Goal: Information Seeking & Learning: Learn about a topic

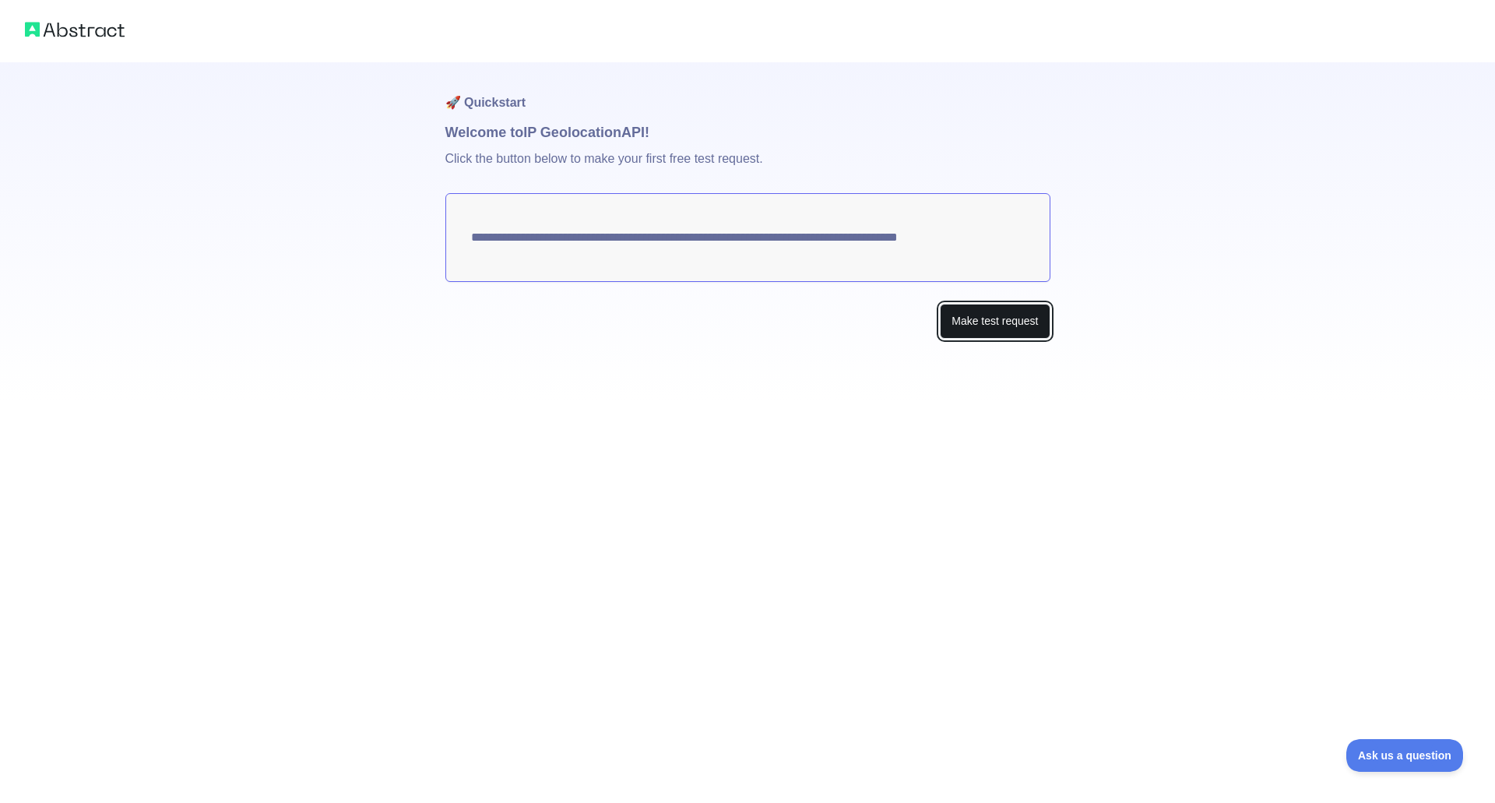
click at [996, 316] on button "Make test request" at bounding box center [995, 321] width 110 height 35
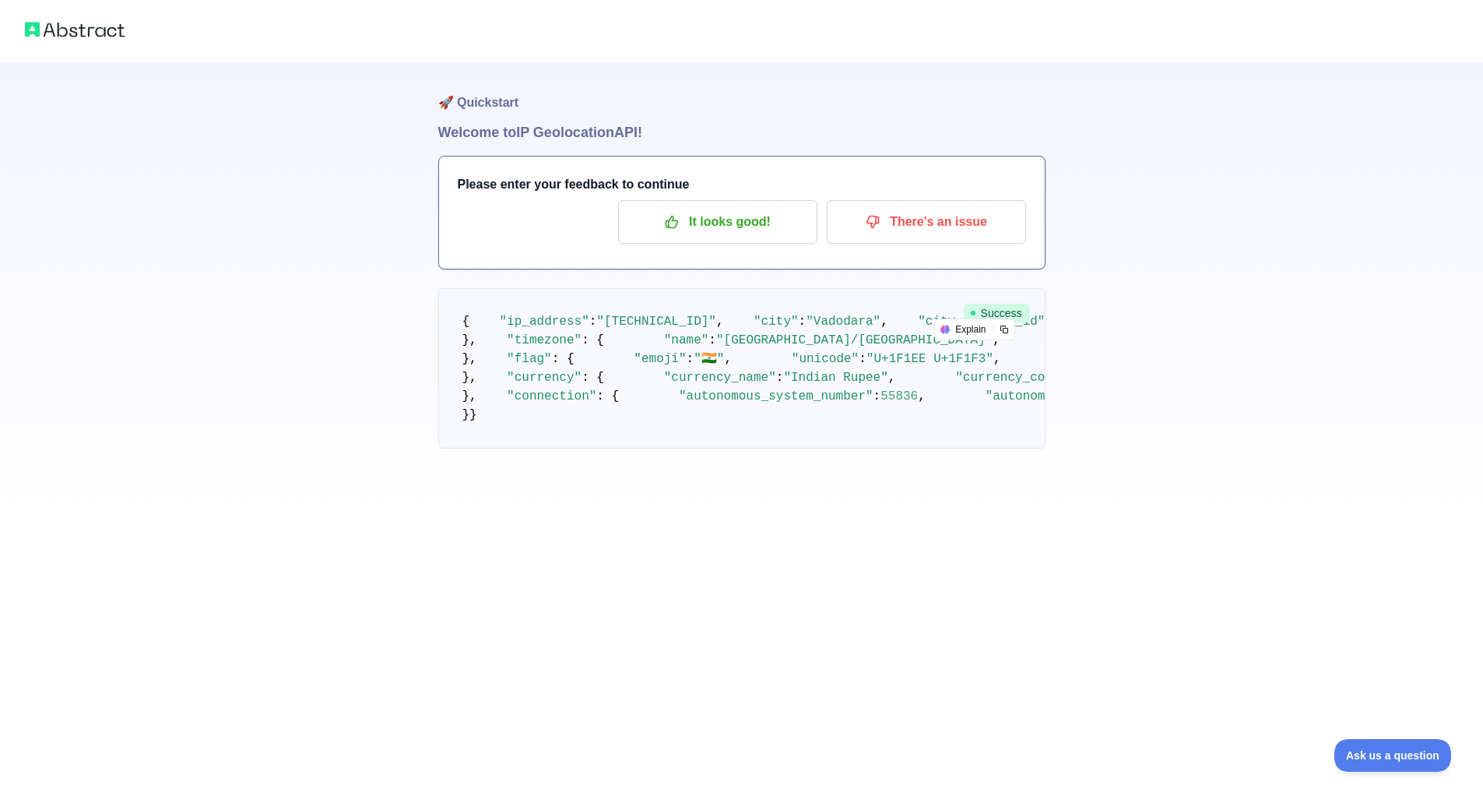
scroll to position [78, 0]
click at [715, 209] on p "It looks good!" at bounding box center [718, 222] width 176 height 26
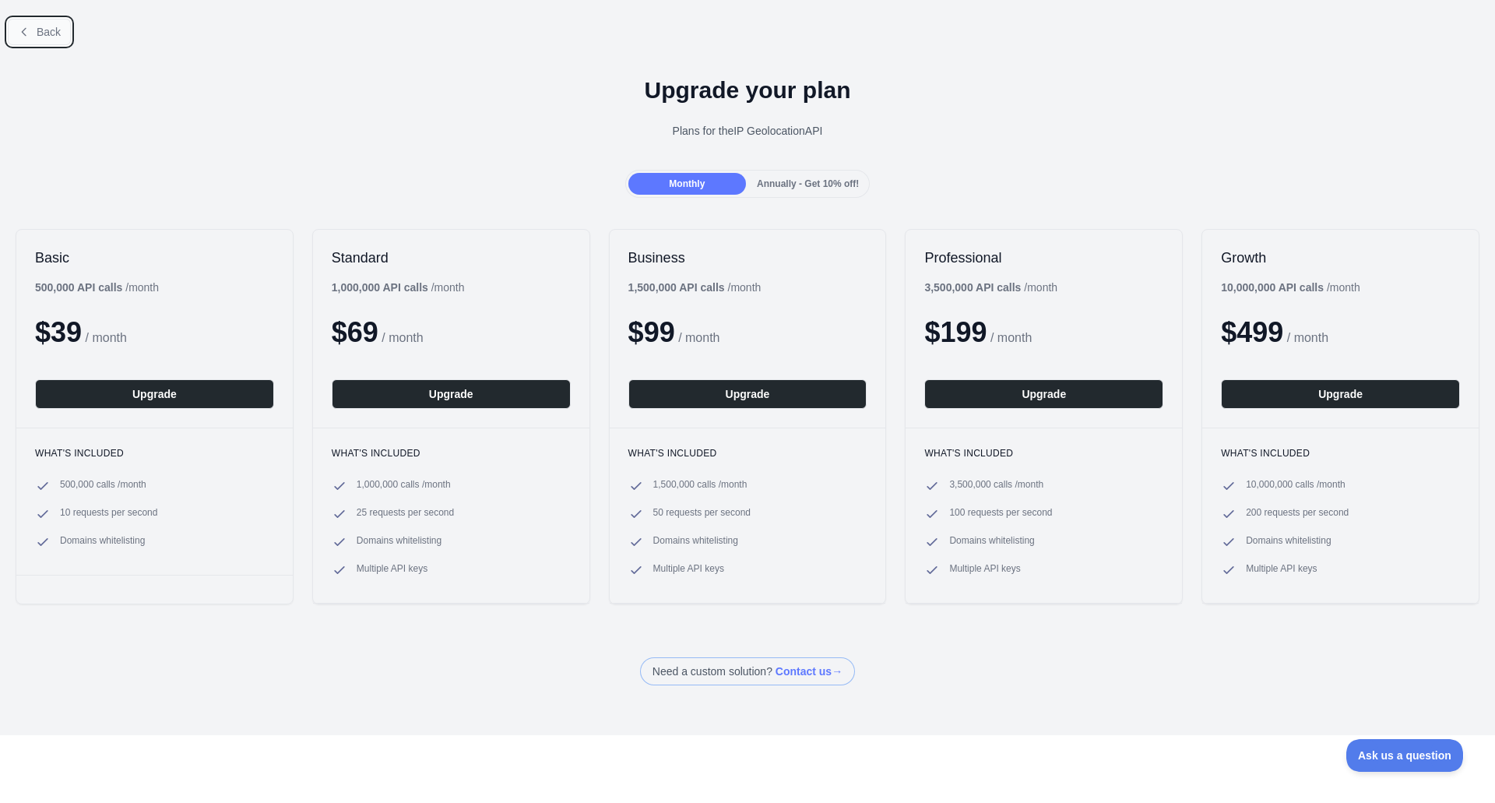
click at [26, 25] on button "Back" at bounding box center [39, 32] width 63 height 26
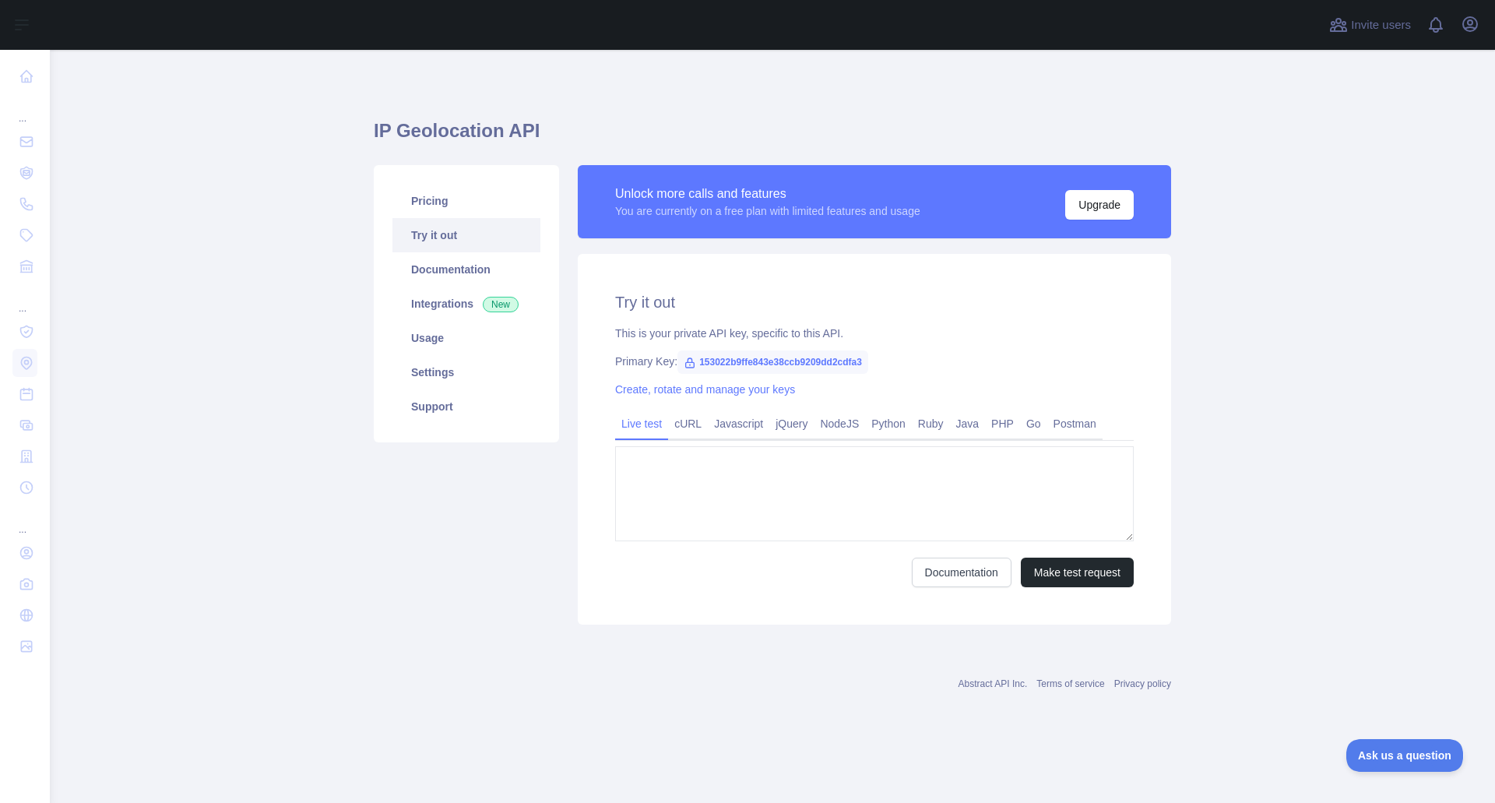
type textarea "**********"
click at [695, 424] on link "cURL" at bounding box center [688, 423] width 40 height 25
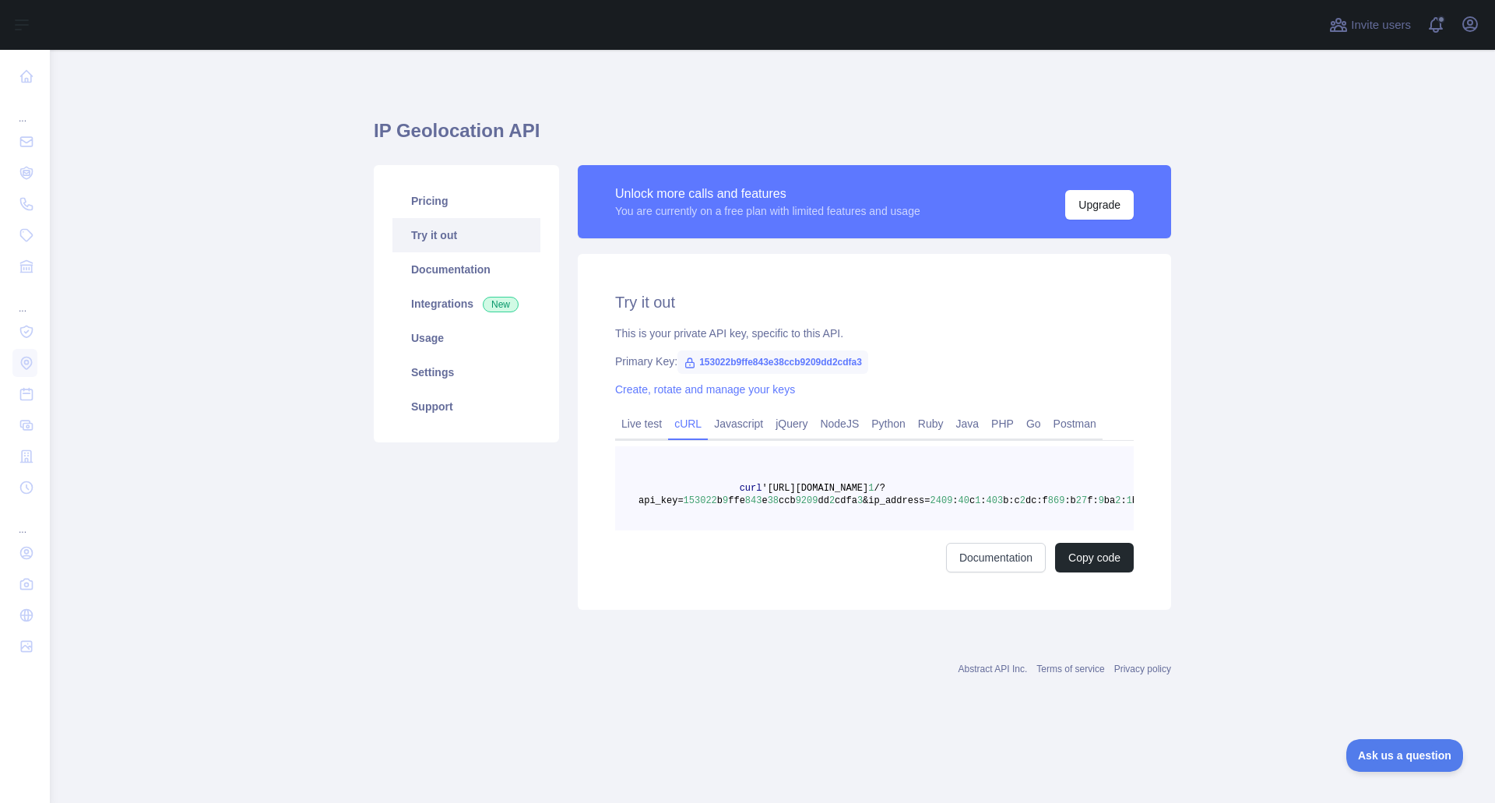
click at [801, 487] on span "'[URL][DOMAIN_NAME]" at bounding box center [815, 488] width 107 height 11
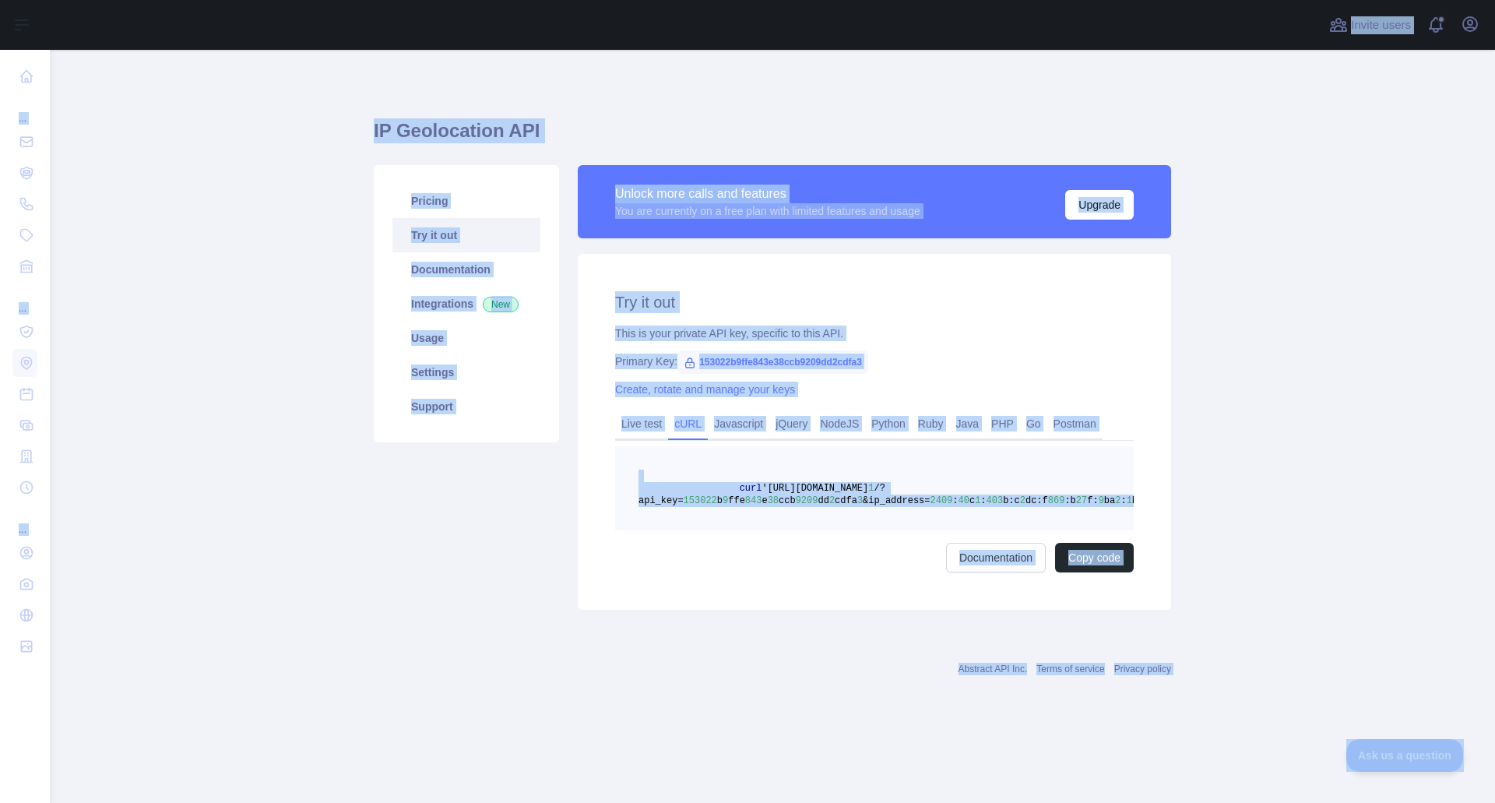
drag, startPoint x: 812, startPoint y: 492, endPoint x: 759, endPoint y: 472, distance: 56.7
click at [812, 491] on span "'[URL][DOMAIN_NAME]" at bounding box center [815, 488] width 107 height 11
click at [699, 461] on pre "curl '[URL][DOMAIN_NAME] 1 /?api_key= 153022 b 9 ffe 843 e 38 ccb 9209 dd 2 cdf…" at bounding box center [874, 488] width 519 height 84
click at [1138, 561] on div "Try it out This is your private API key, specific to this API. Primary Key: 153…" at bounding box center [874, 432] width 593 height 356
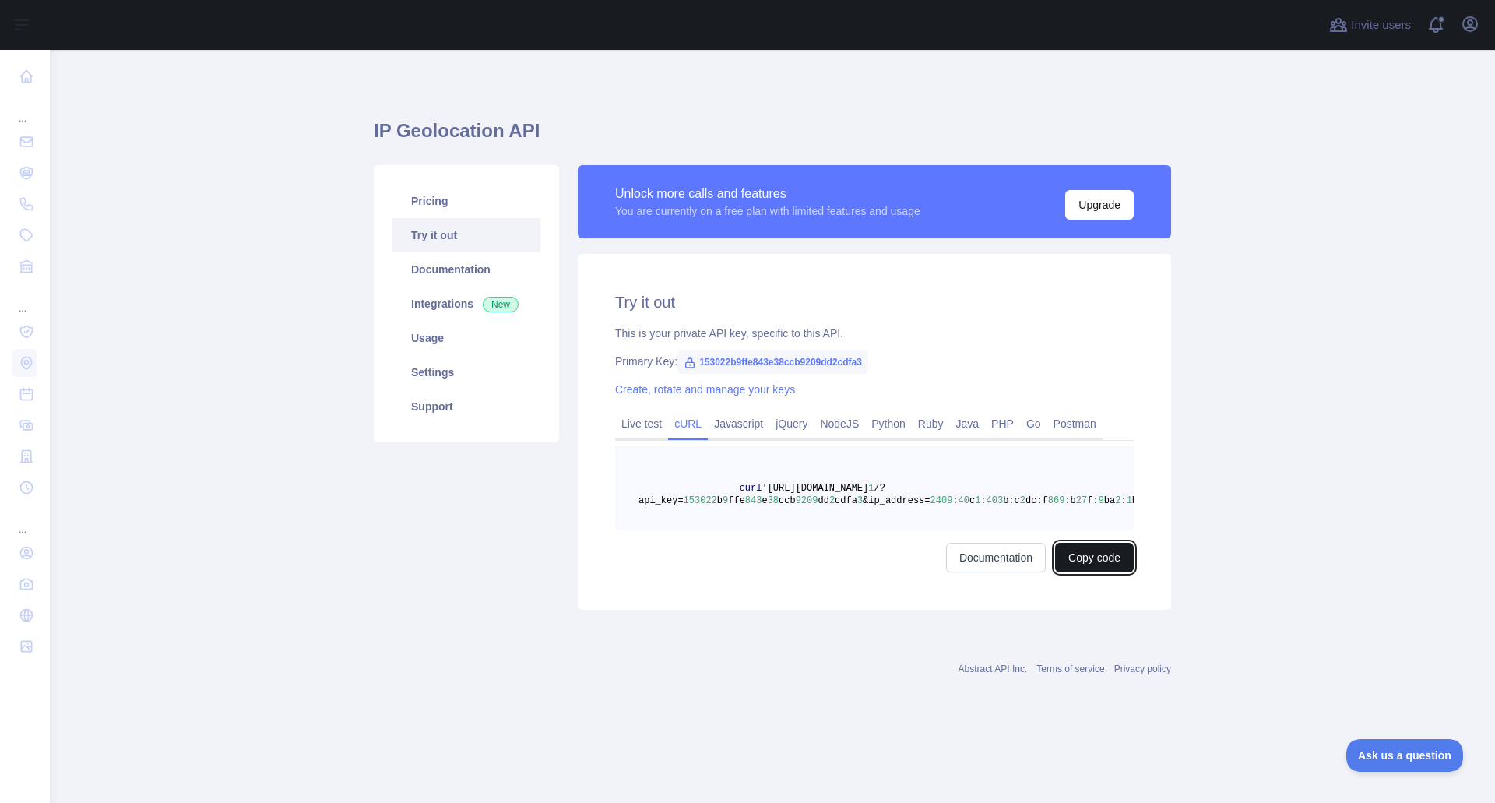
click at [1119, 572] on button "Copy code" at bounding box center [1094, 558] width 79 height 30
click at [466, 262] on link "Documentation" at bounding box center [466, 269] width 148 height 34
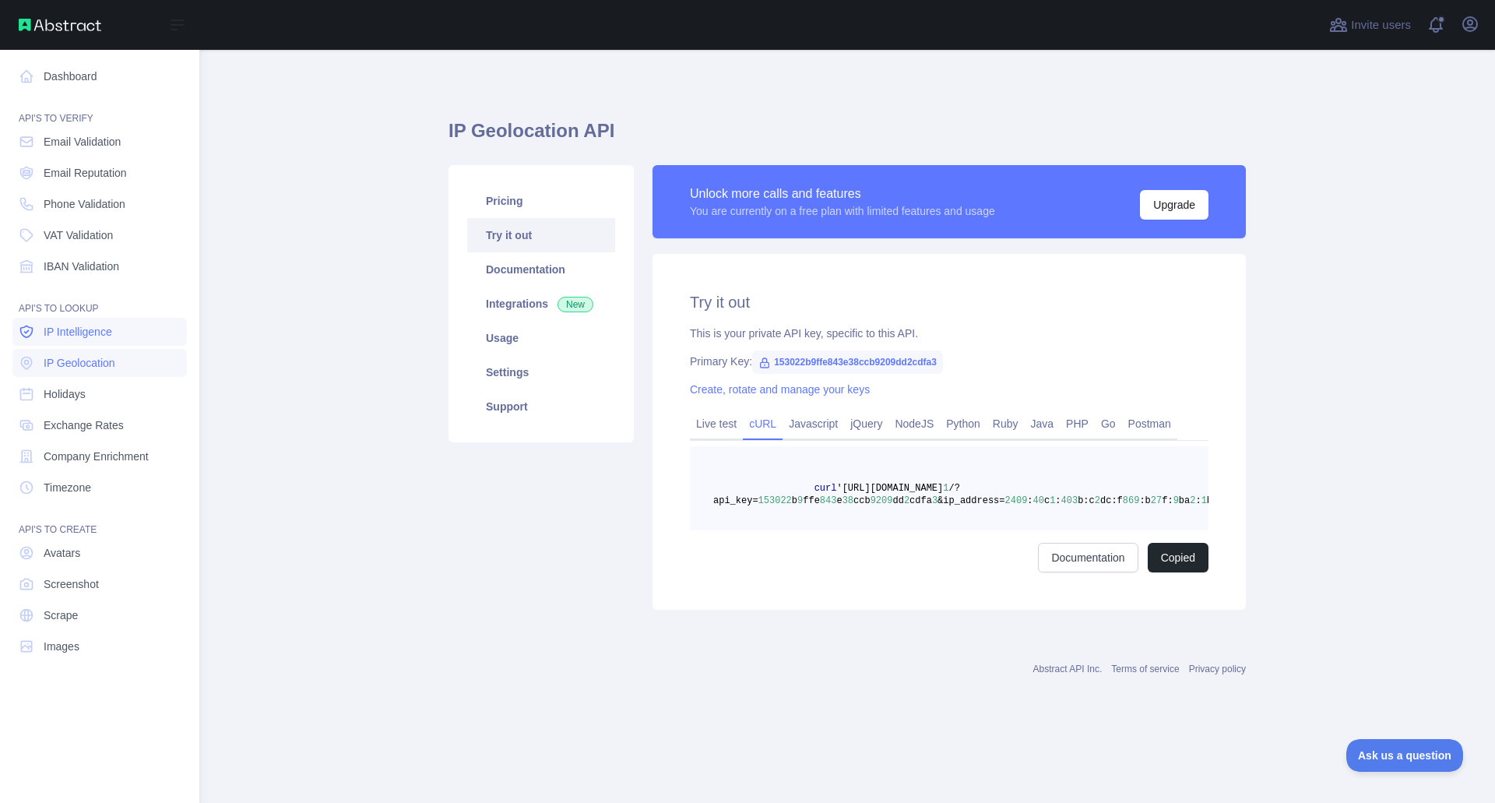
click at [114, 323] on link "IP Intelligence" at bounding box center [99, 332] width 174 height 28
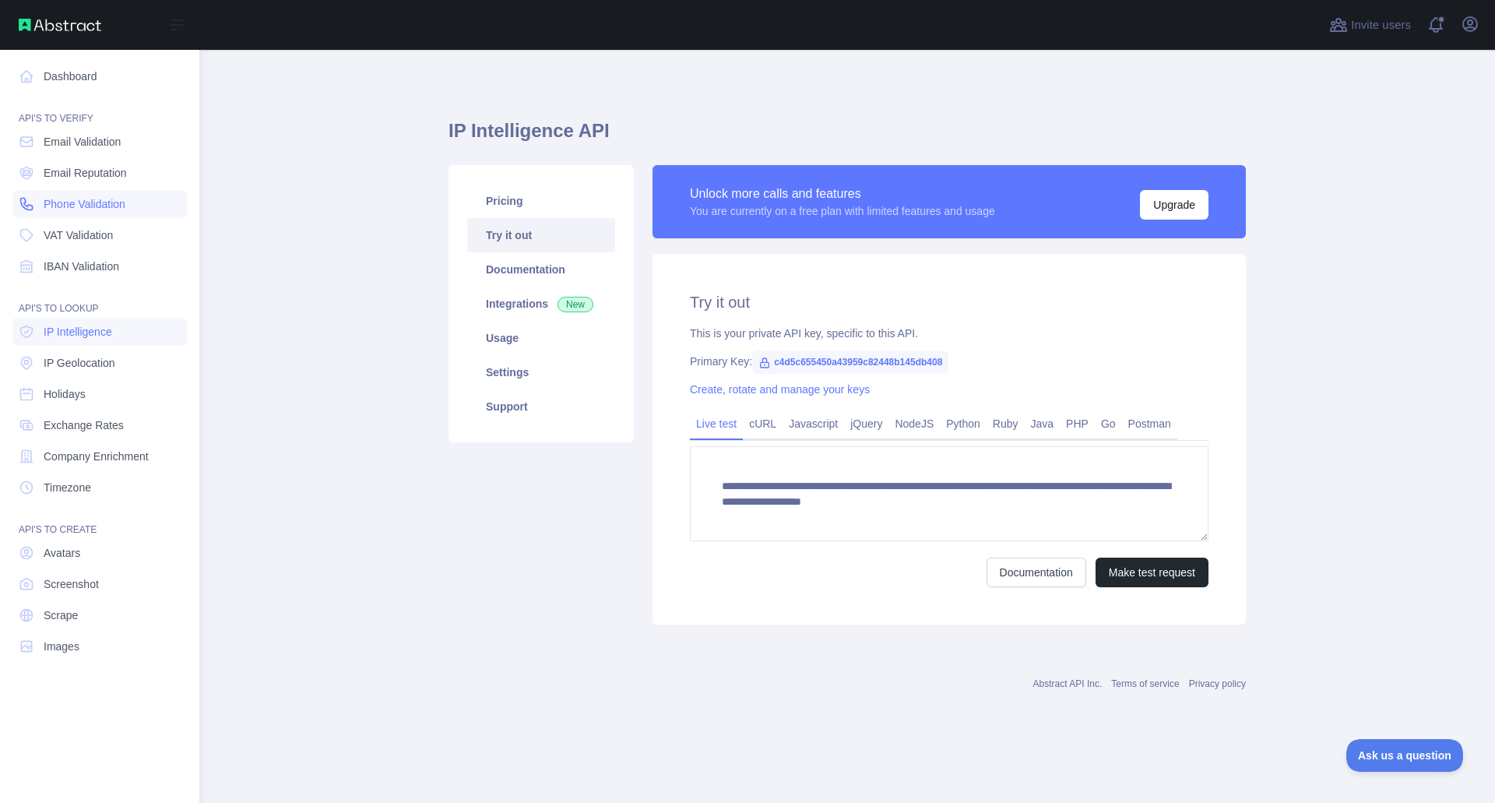
click at [92, 197] on span "Phone Validation" at bounding box center [85, 204] width 82 height 16
click at [88, 160] on link "Email Reputation" at bounding box center [99, 173] width 174 height 28
click at [90, 146] on span "Email Validation" at bounding box center [82, 142] width 77 height 16
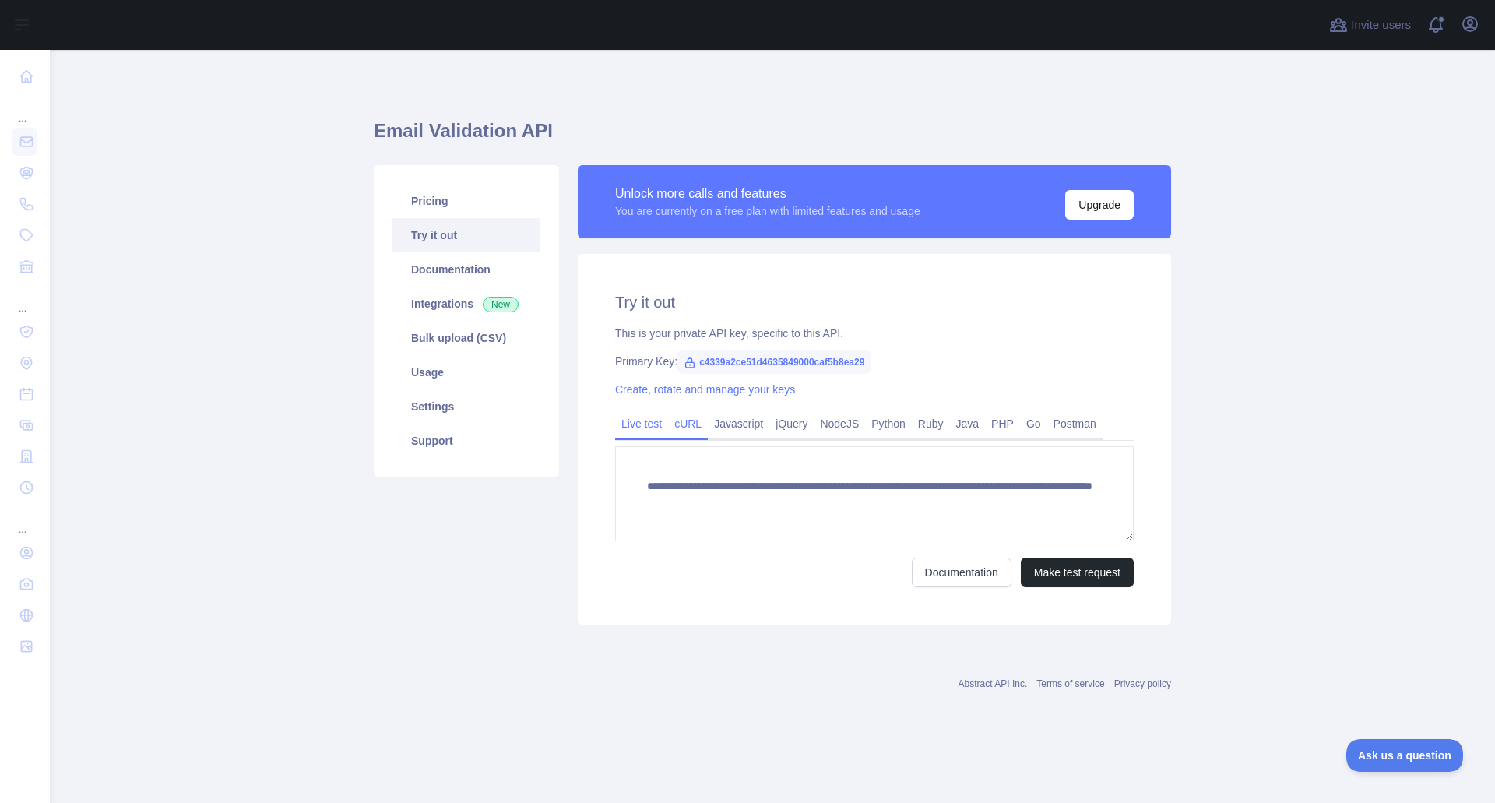
click at [680, 422] on link "cURL" at bounding box center [688, 423] width 40 height 25
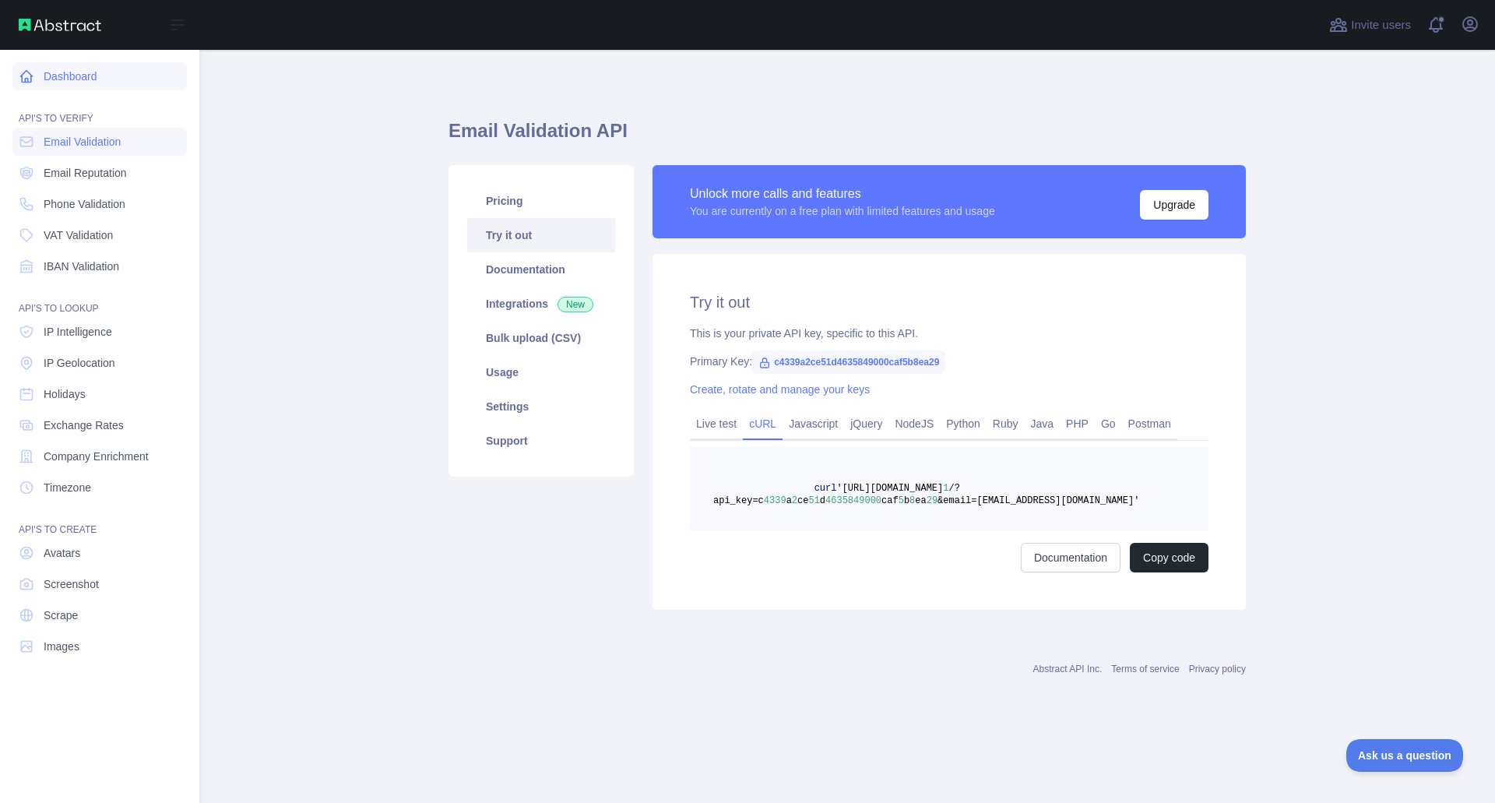
click at [76, 76] on link "Dashboard" at bounding box center [99, 76] width 174 height 28
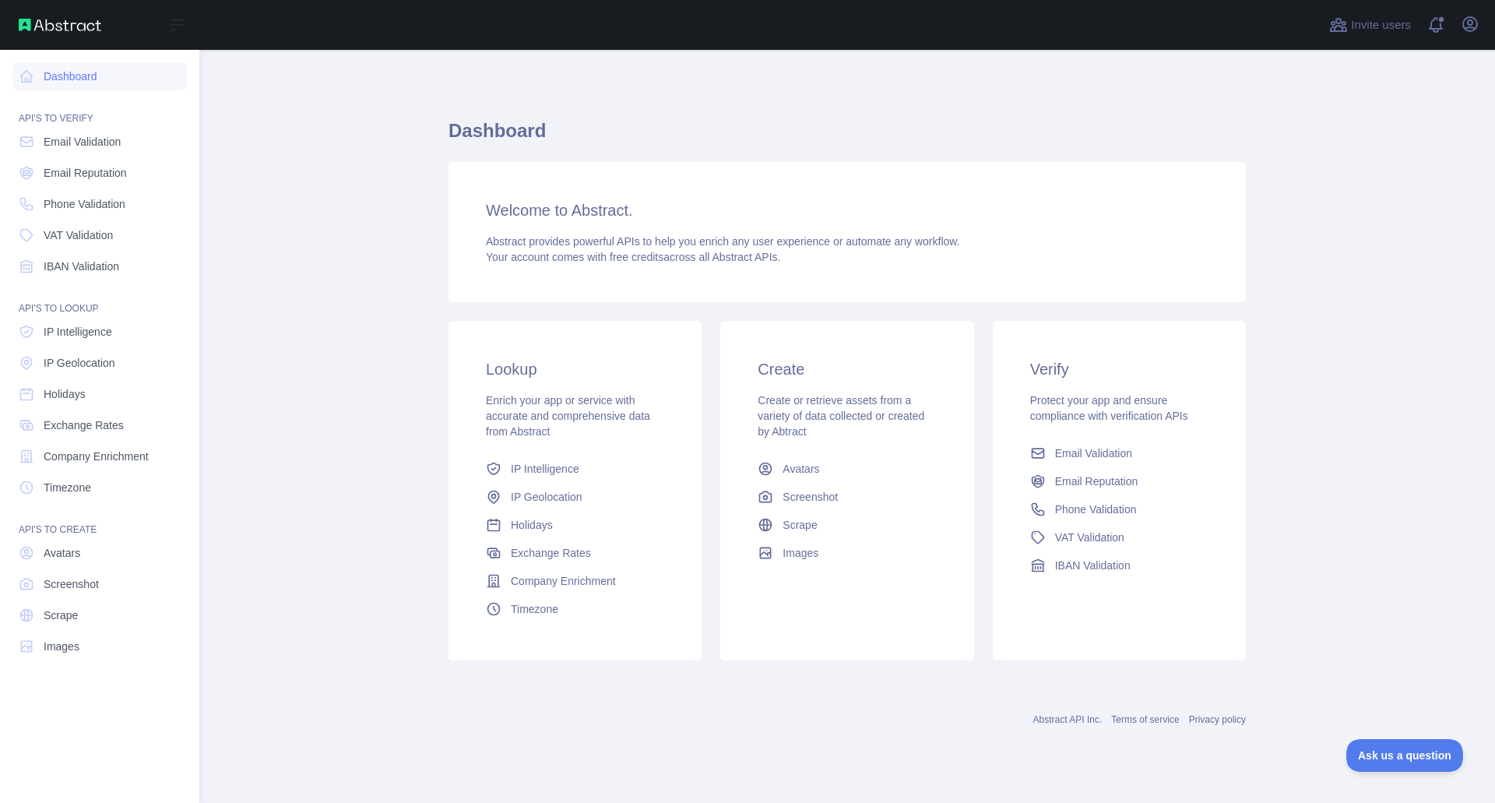
click at [81, 501] on nav "Dashboard API'S TO VERIFY Email Validation Email Reputation Phone Validation VA…" at bounding box center [99, 414] width 174 height 728
